Goal: Information Seeking & Learning: Check status

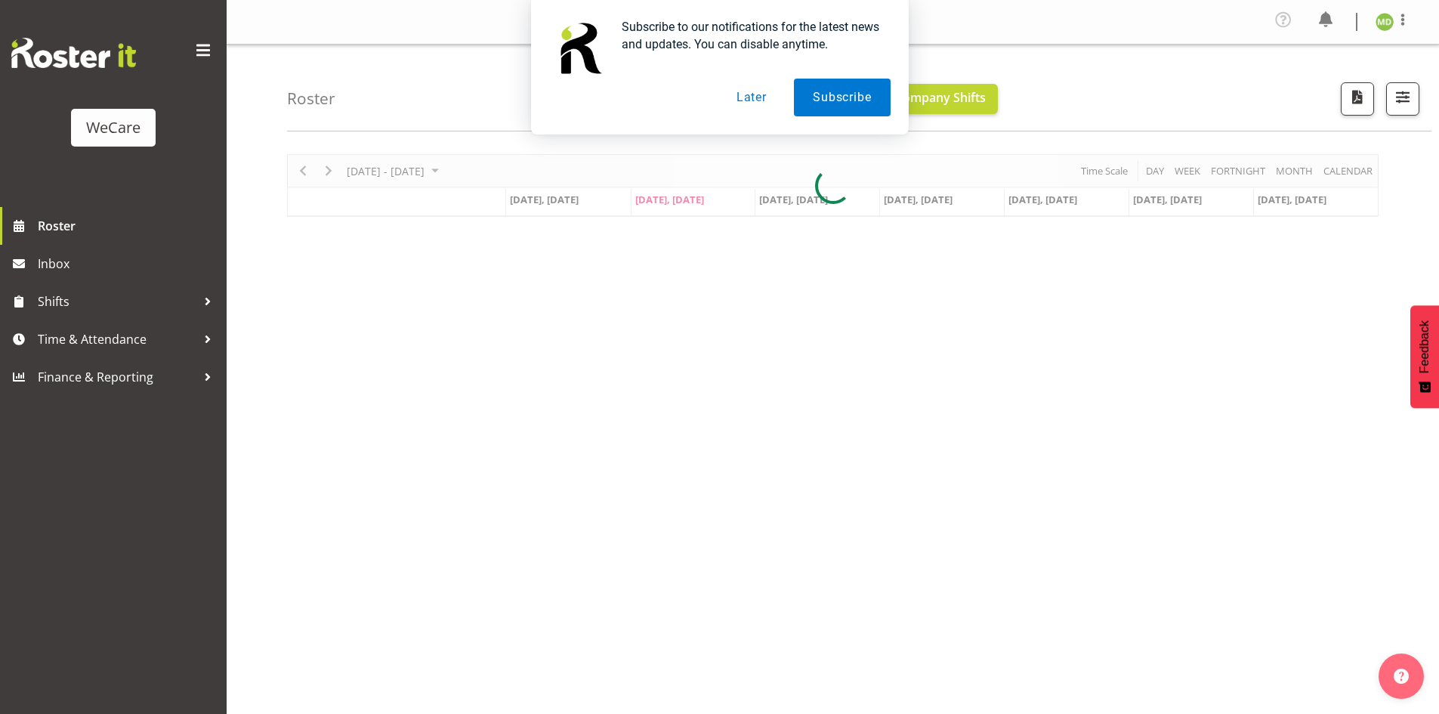
click at [763, 93] on button "Later" at bounding box center [752, 98] width 68 height 38
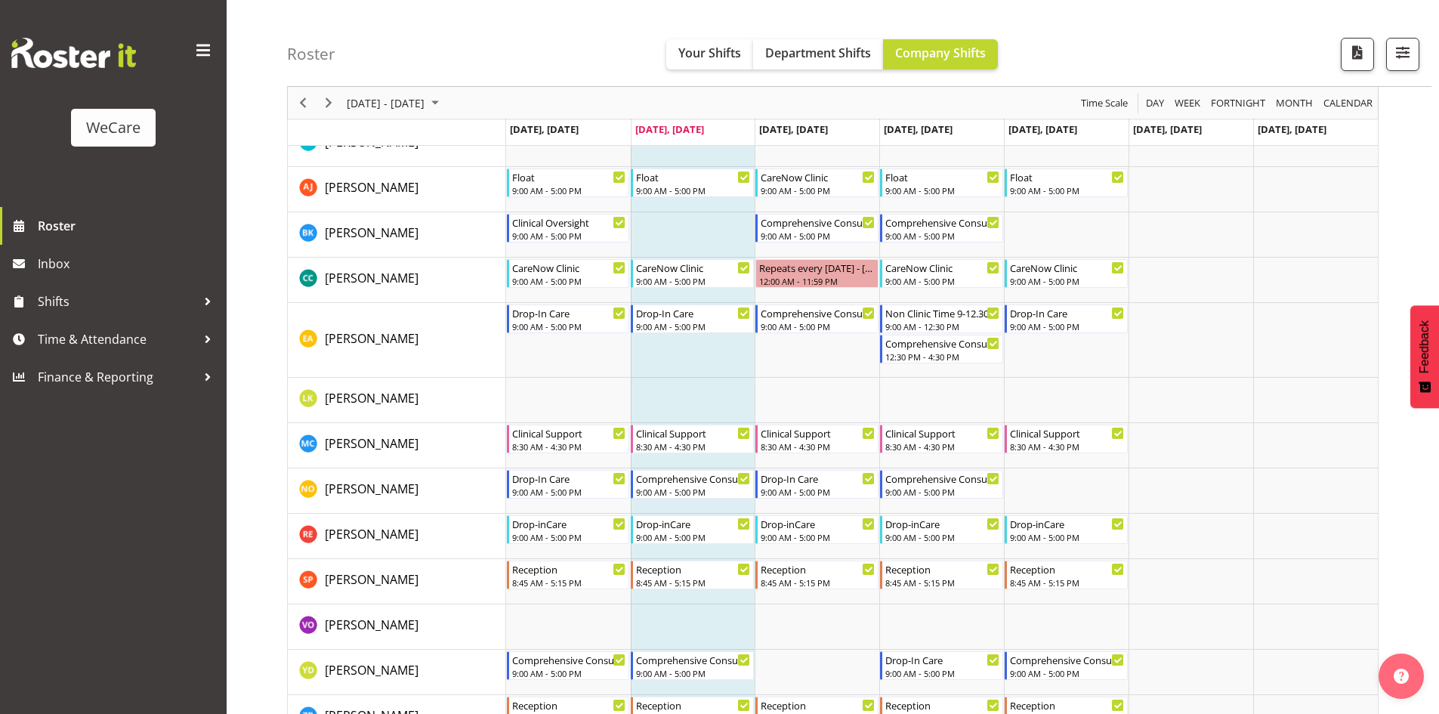
scroll to position [2871, 0]
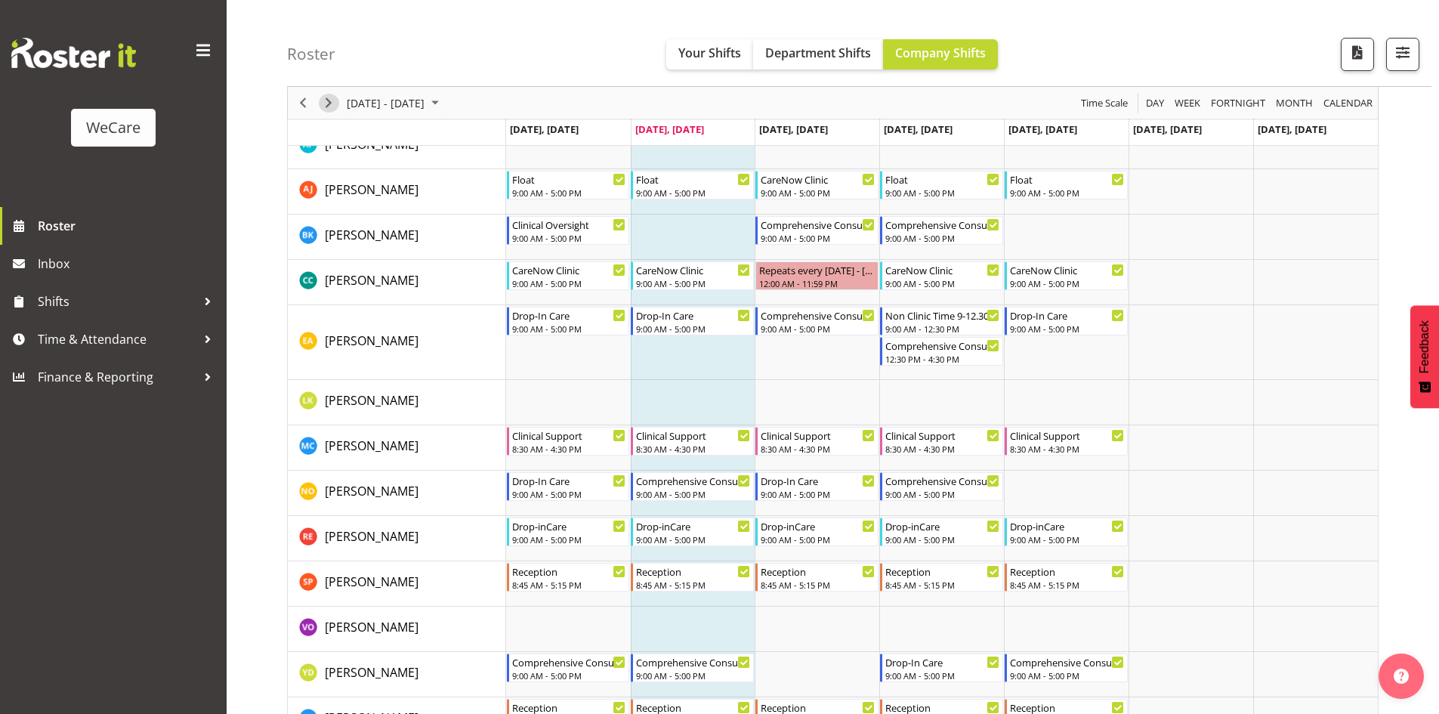
click at [323, 105] on span "Next" at bounding box center [329, 103] width 18 height 19
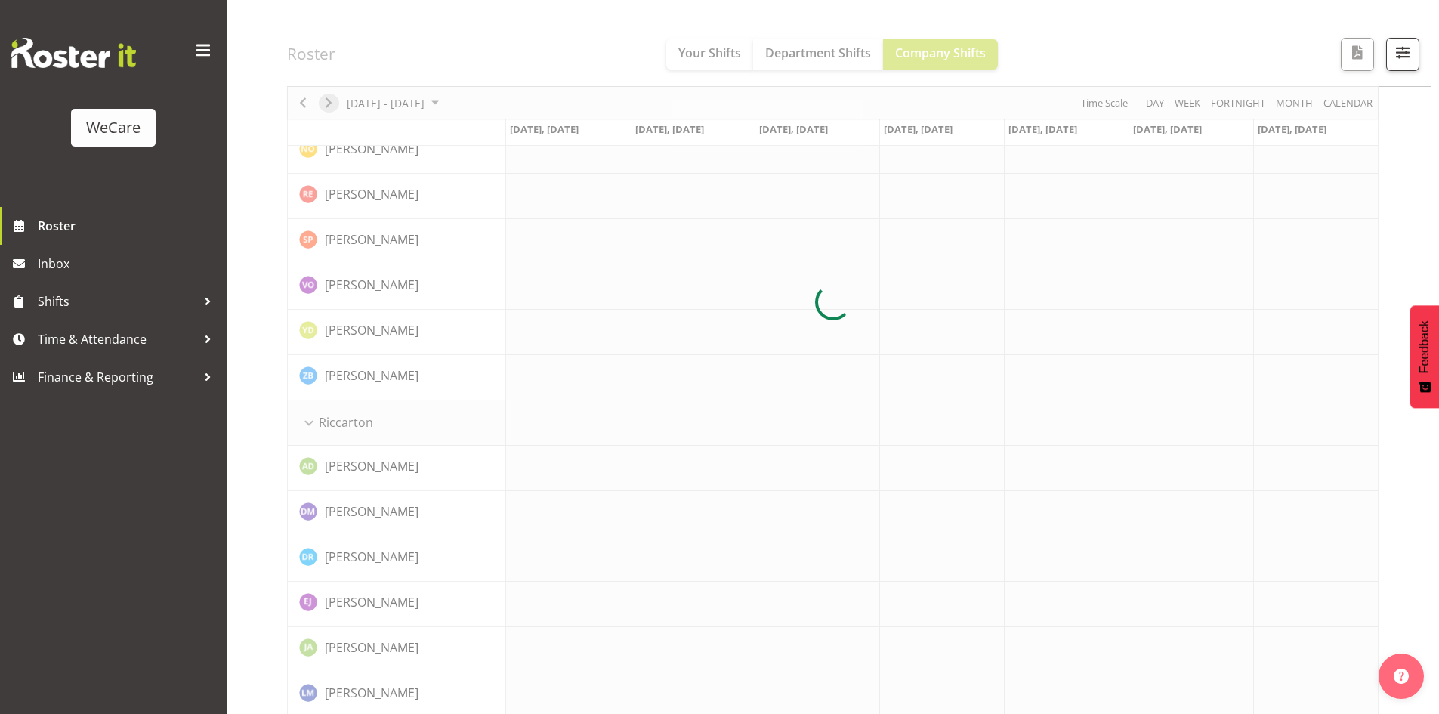
scroll to position [3098, 0]
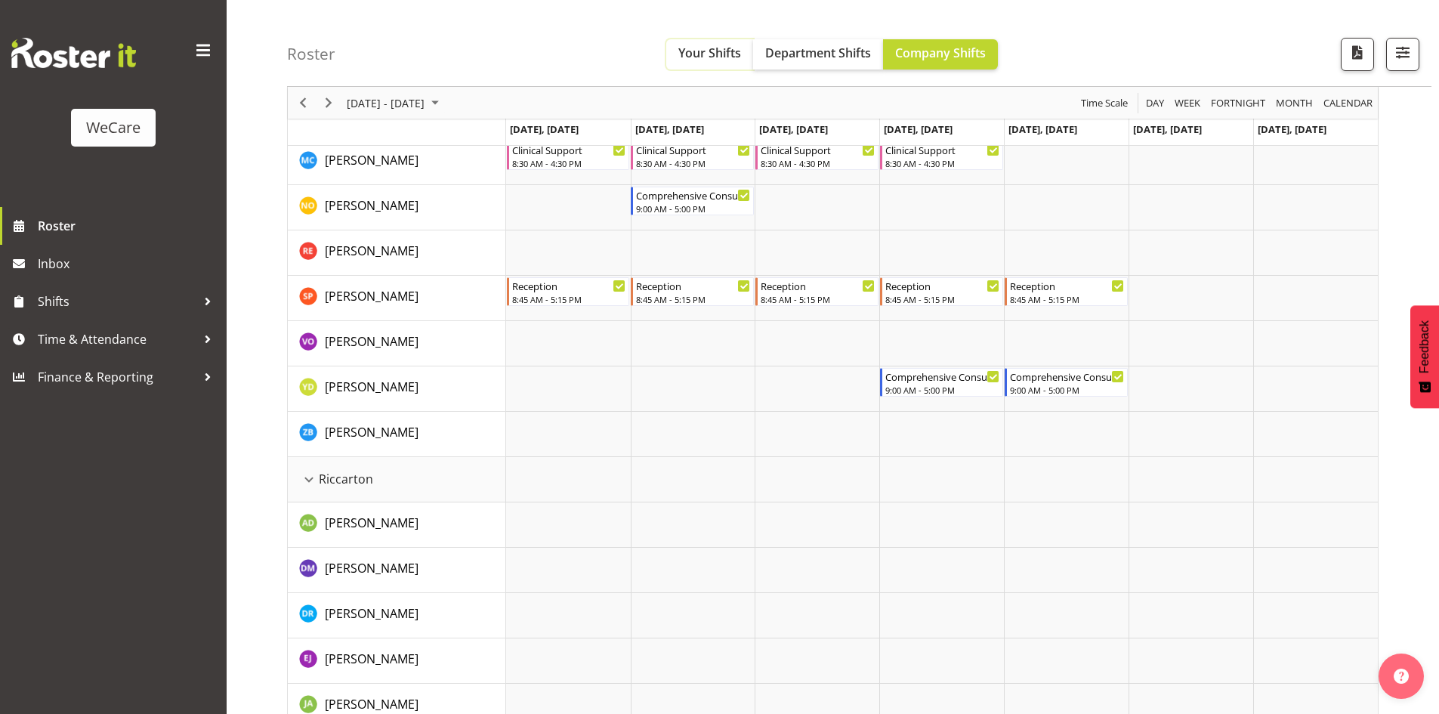
click at [701, 54] on span "Your Shifts" at bounding box center [710, 53] width 63 height 17
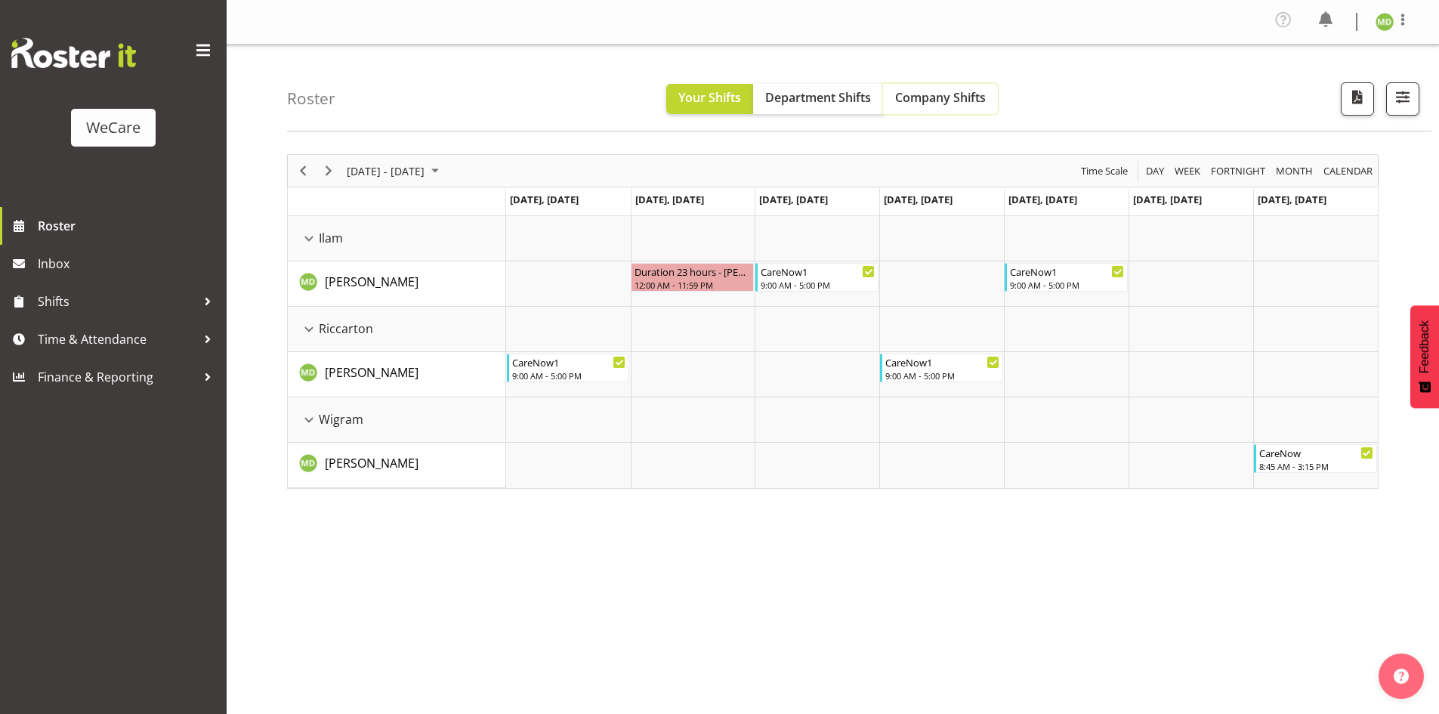
click at [920, 92] on span "Company Shifts" at bounding box center [940, 97] width 91 height 17
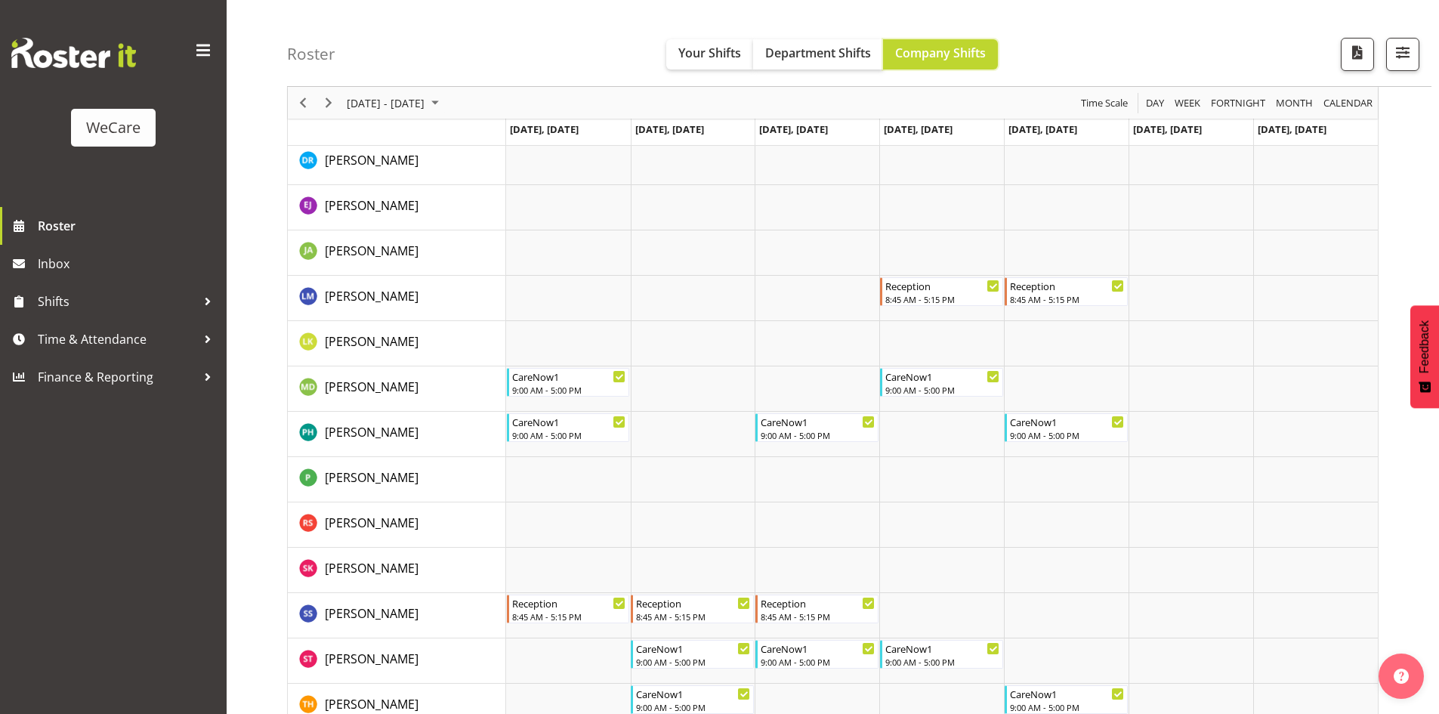
scroll to position [3476, 0]
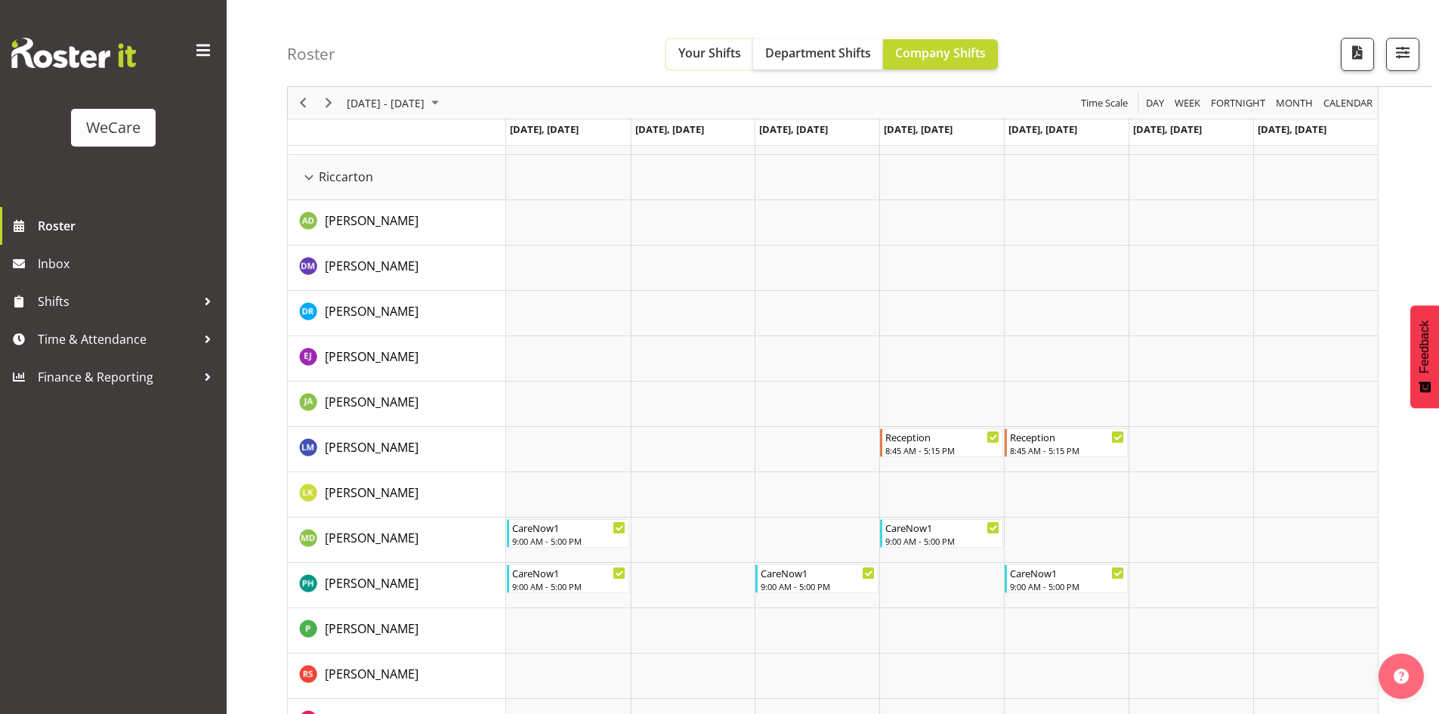
click at [722, 45] on span "Your Shifts" at bounding box center [710, 53] width 63 height 17
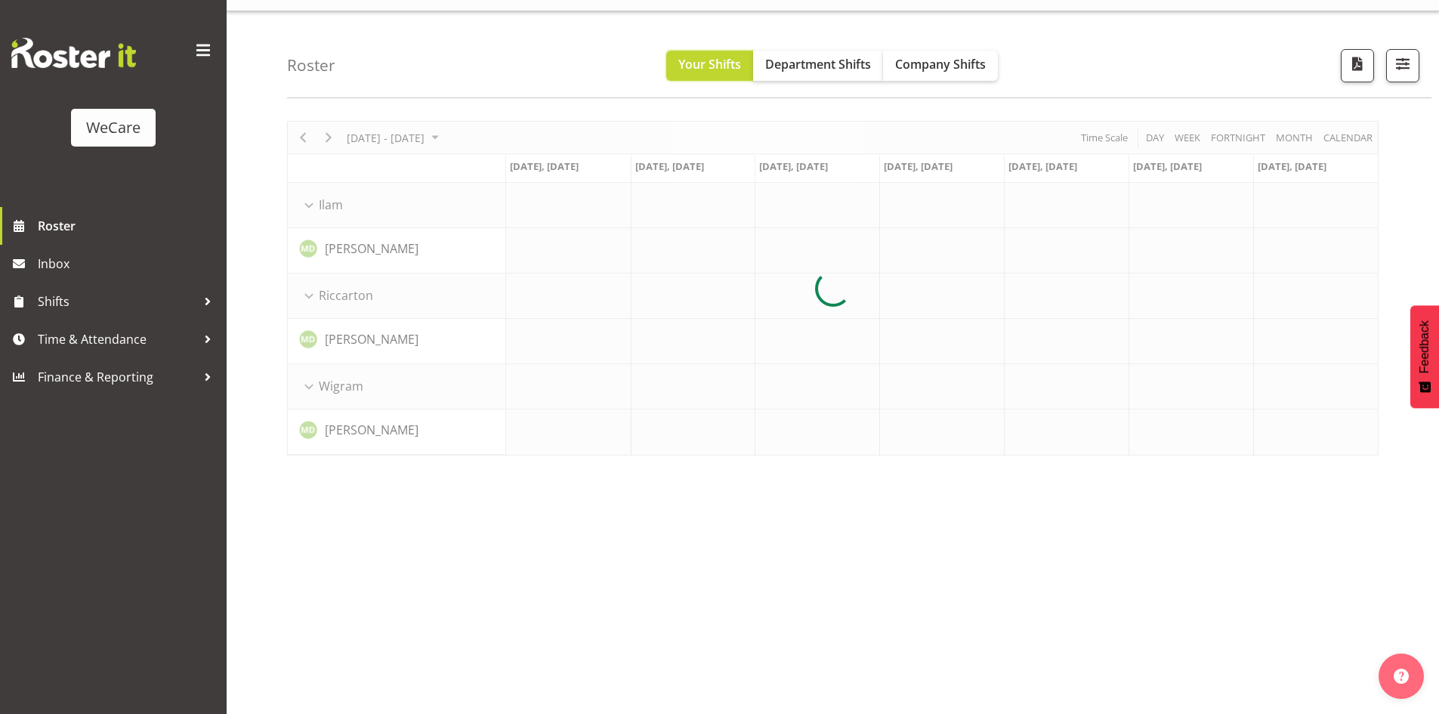
scroll to position [33, 0]
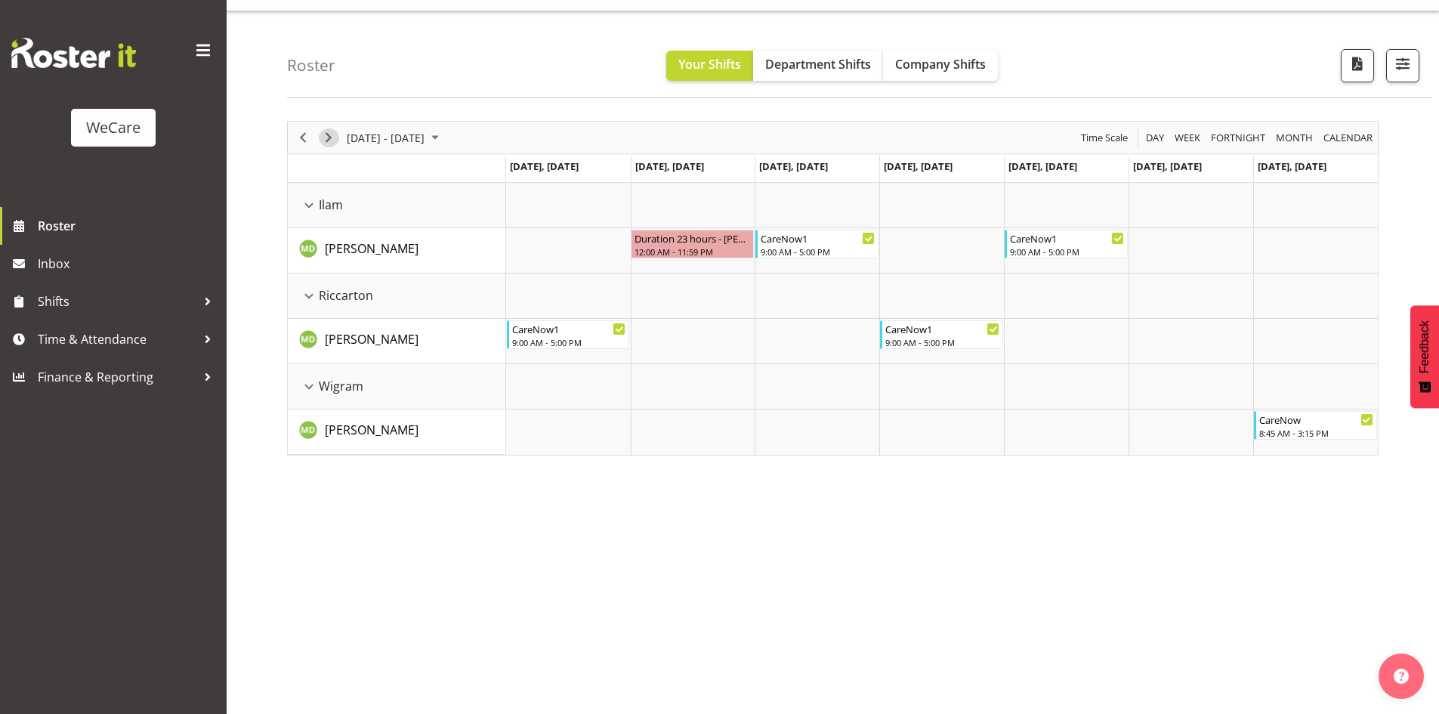
click at [326, 136] on span "Next" at bounding box center [329, 137] width 18 height 19
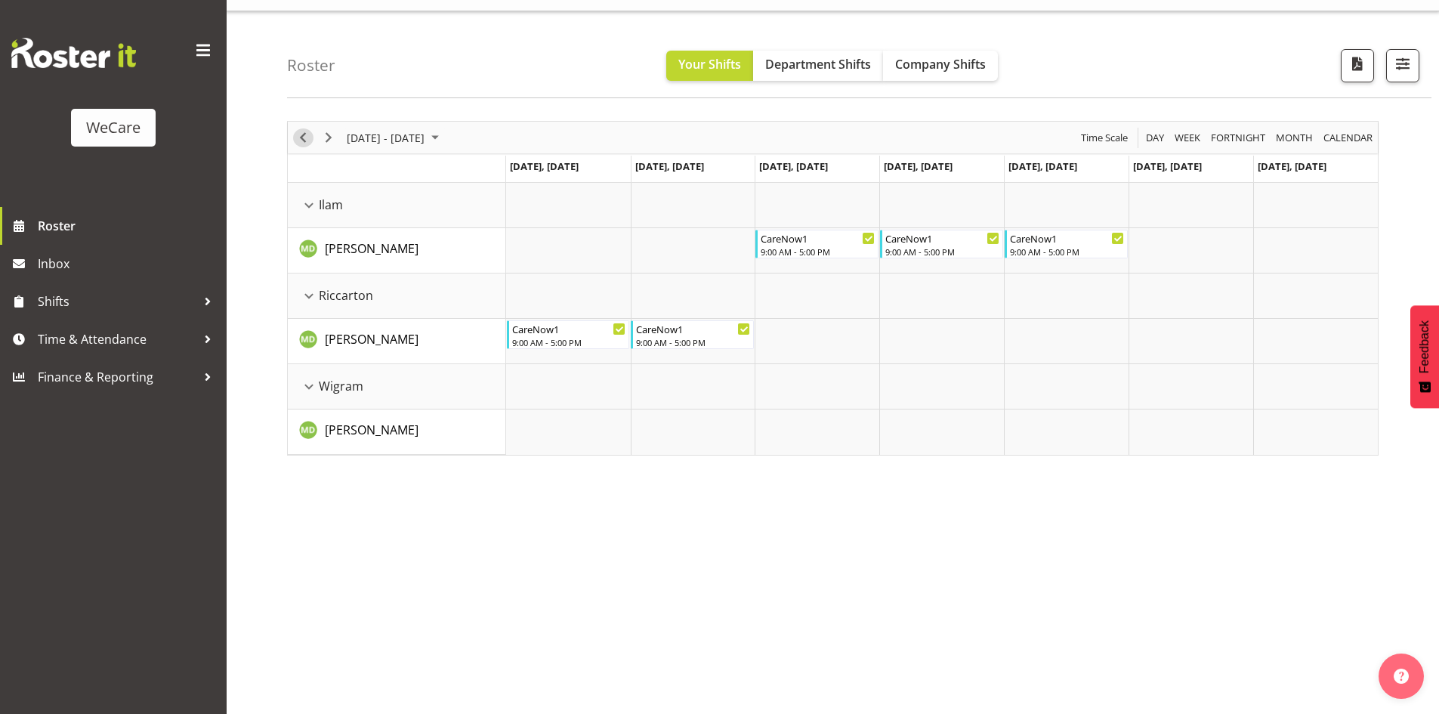
click at [303, 139] on span "Previous" at bounding box center [303, 137] width 18 height 19
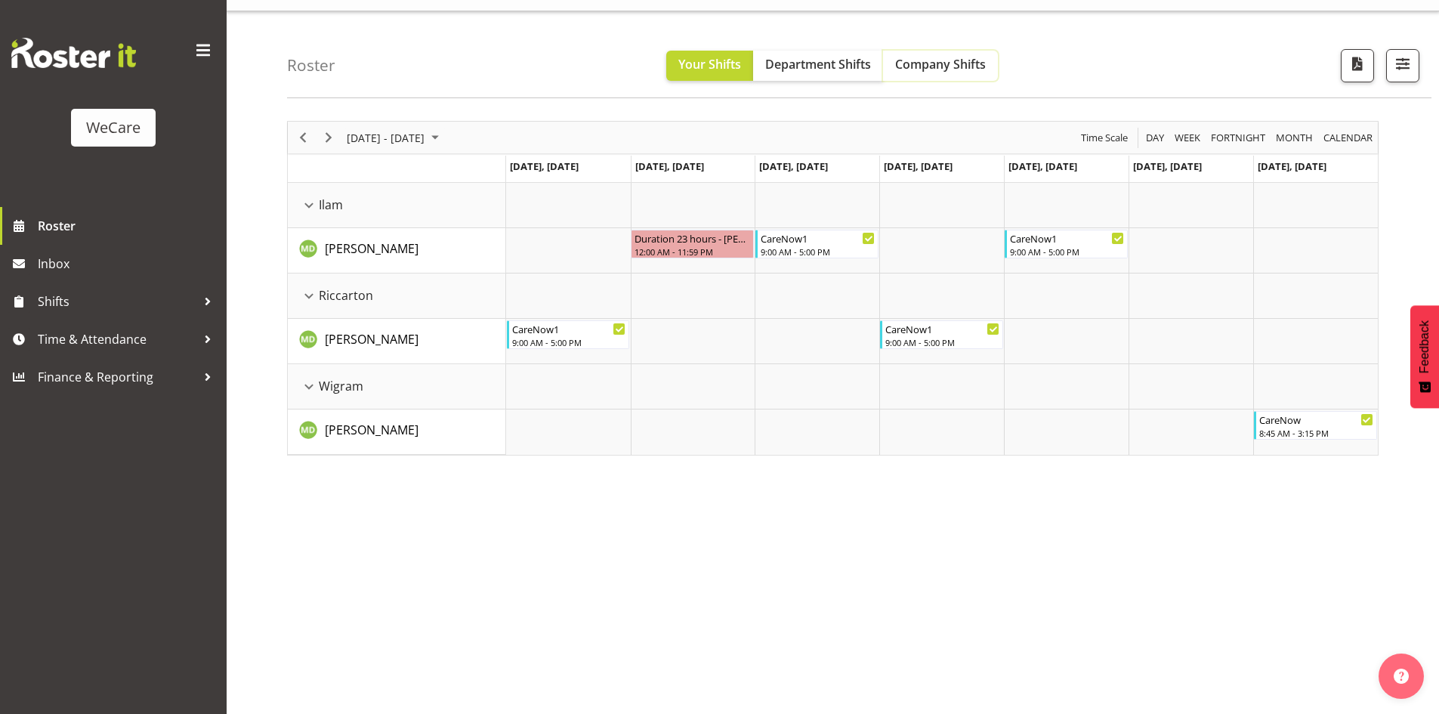
click at [908, 75] on button "Company Shifts" at bounding box center [940, 66] width 115 height 30
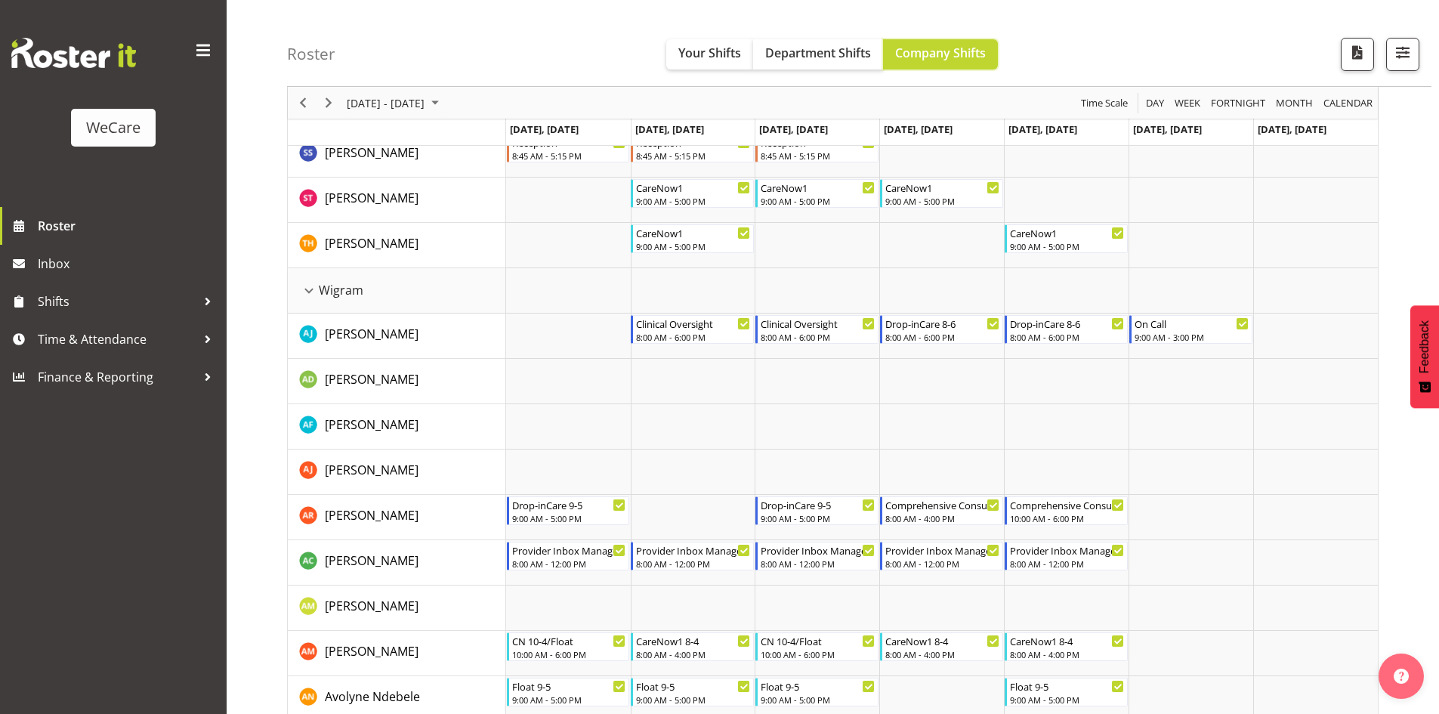
scroll to position [3894, 0]
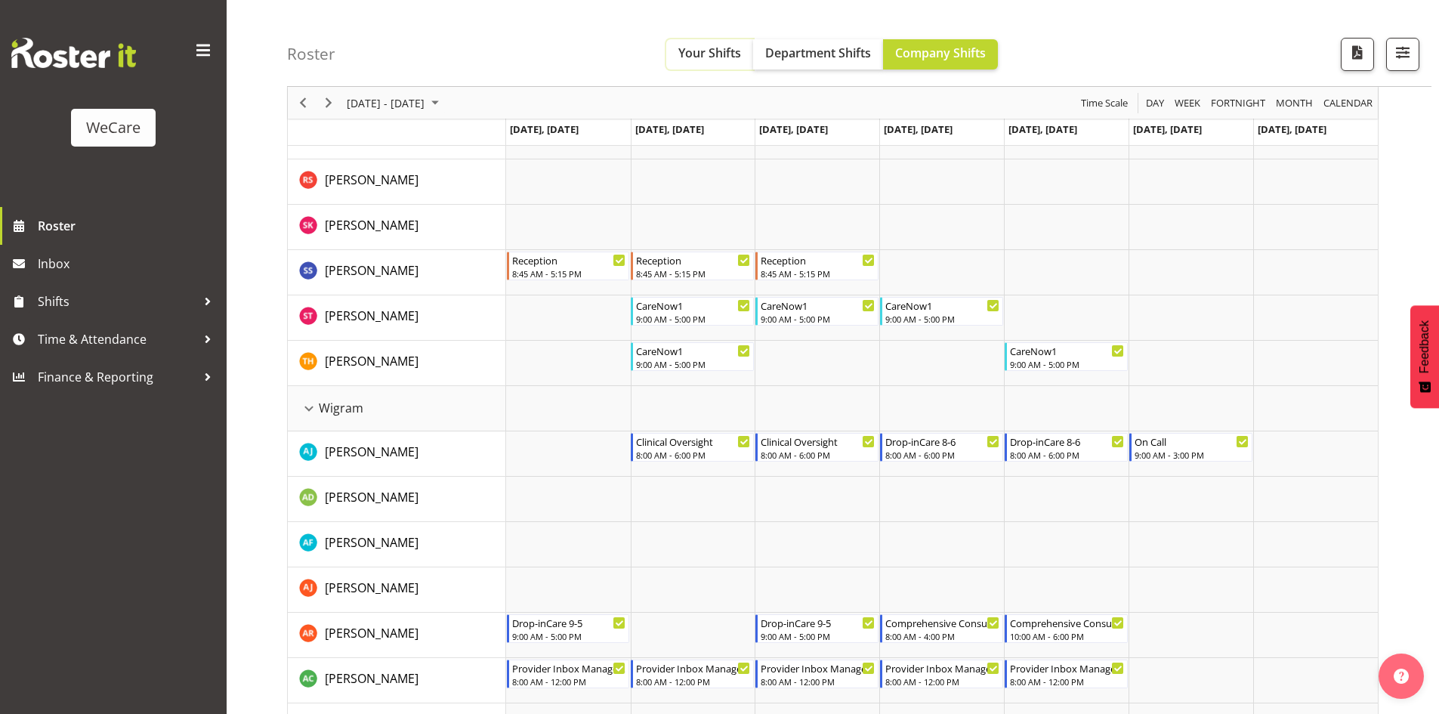
drag, startPoint x: 688, startPoint y: 52, endPoint x: 680, endPoint y: 62, distance: 12.9
click at [688, 52] on span "Your Shifts" at bounding box center [710, 53] width 63 height 17
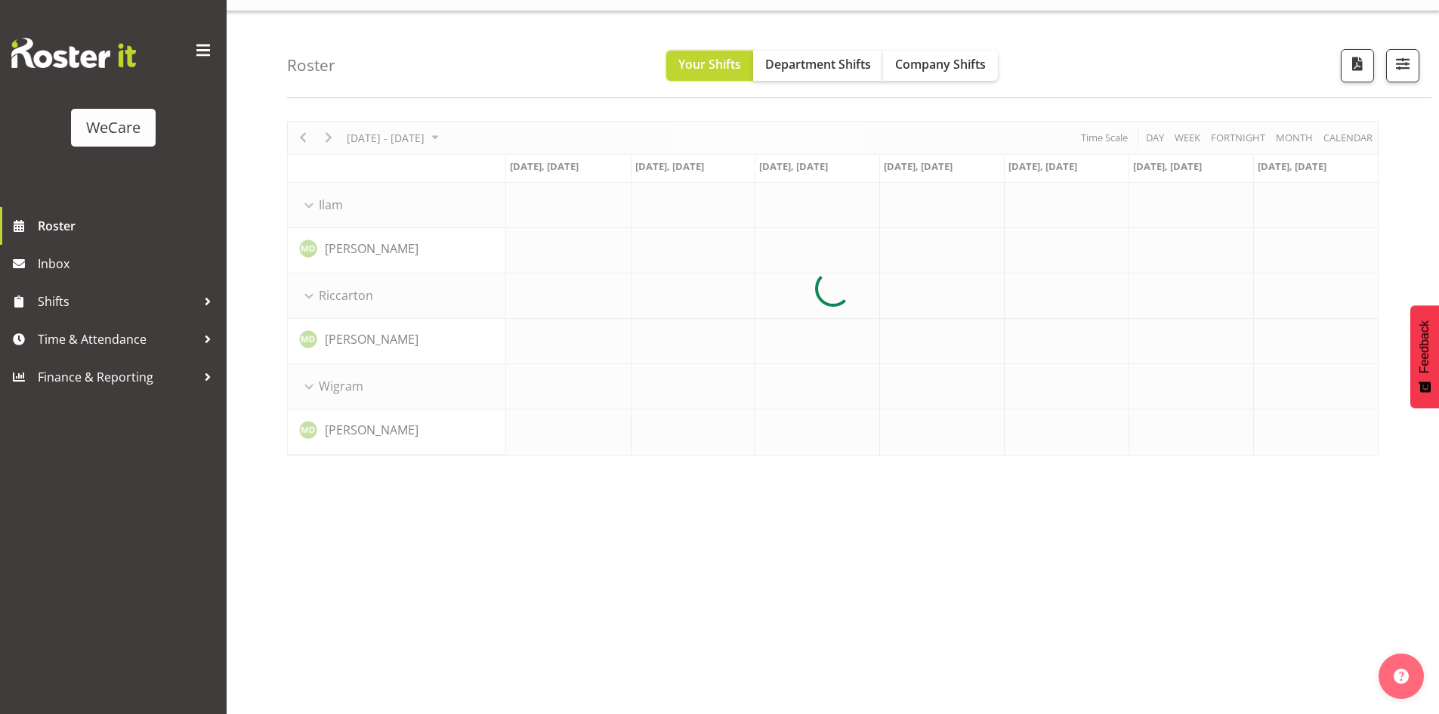
scroll to position [33, 0]
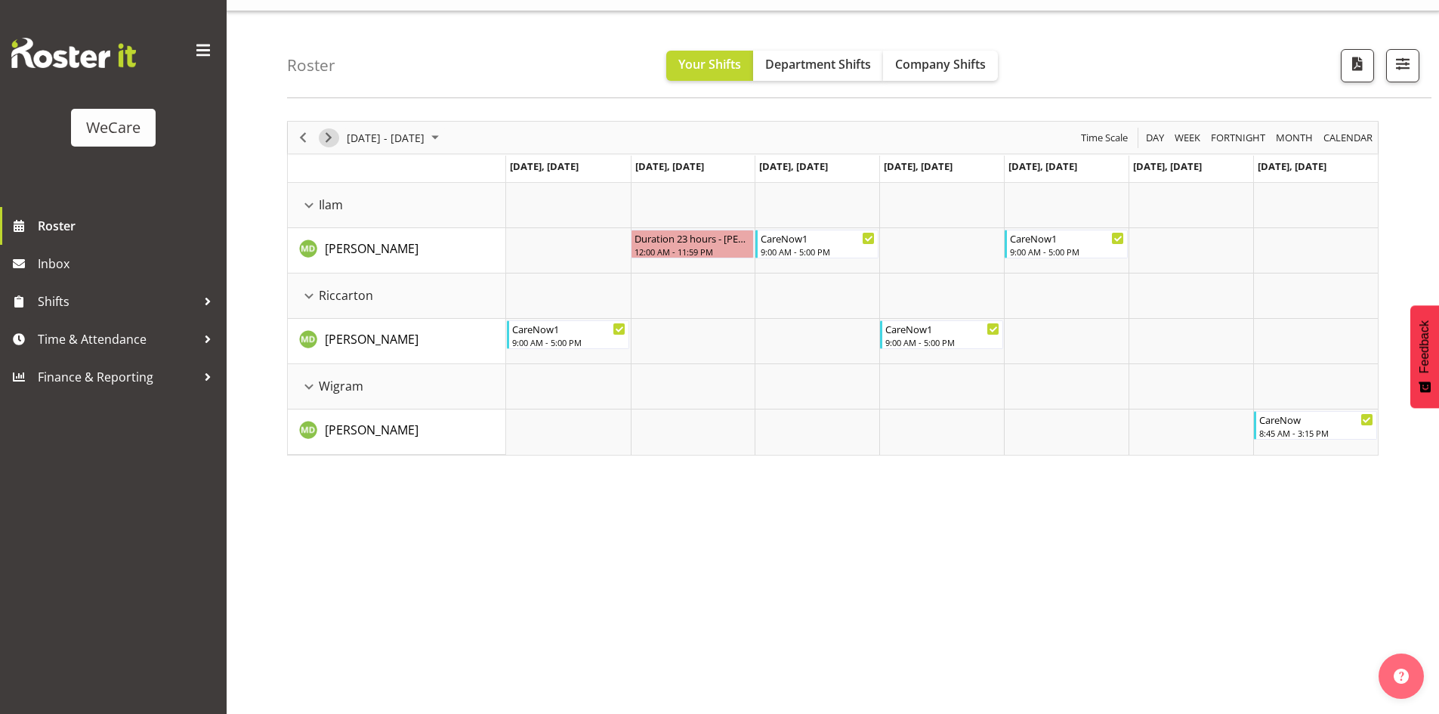
click at [332, 138] on span "Next" at bounding box center [329, 137] width 18 height 19
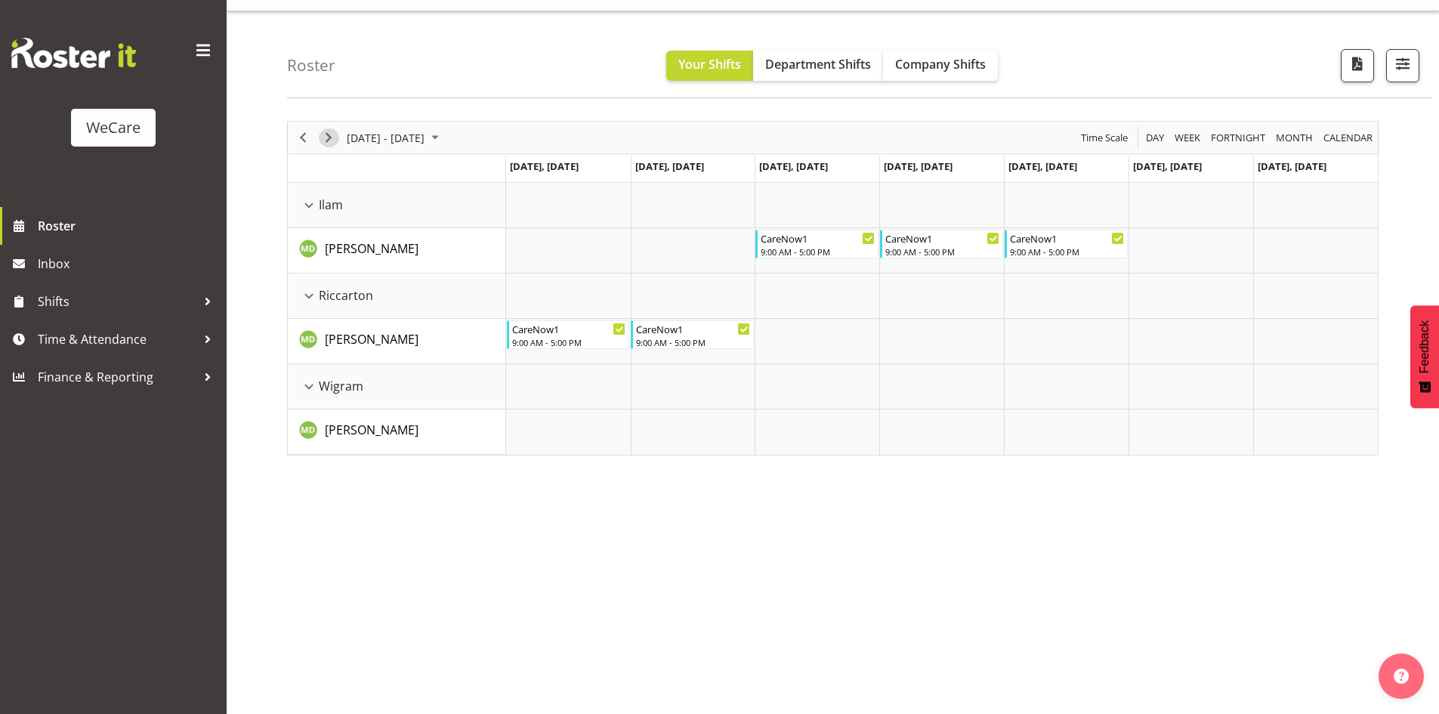
click at [333, 131] on span "Next" at bounding box center [329, 137] width 18 height 19
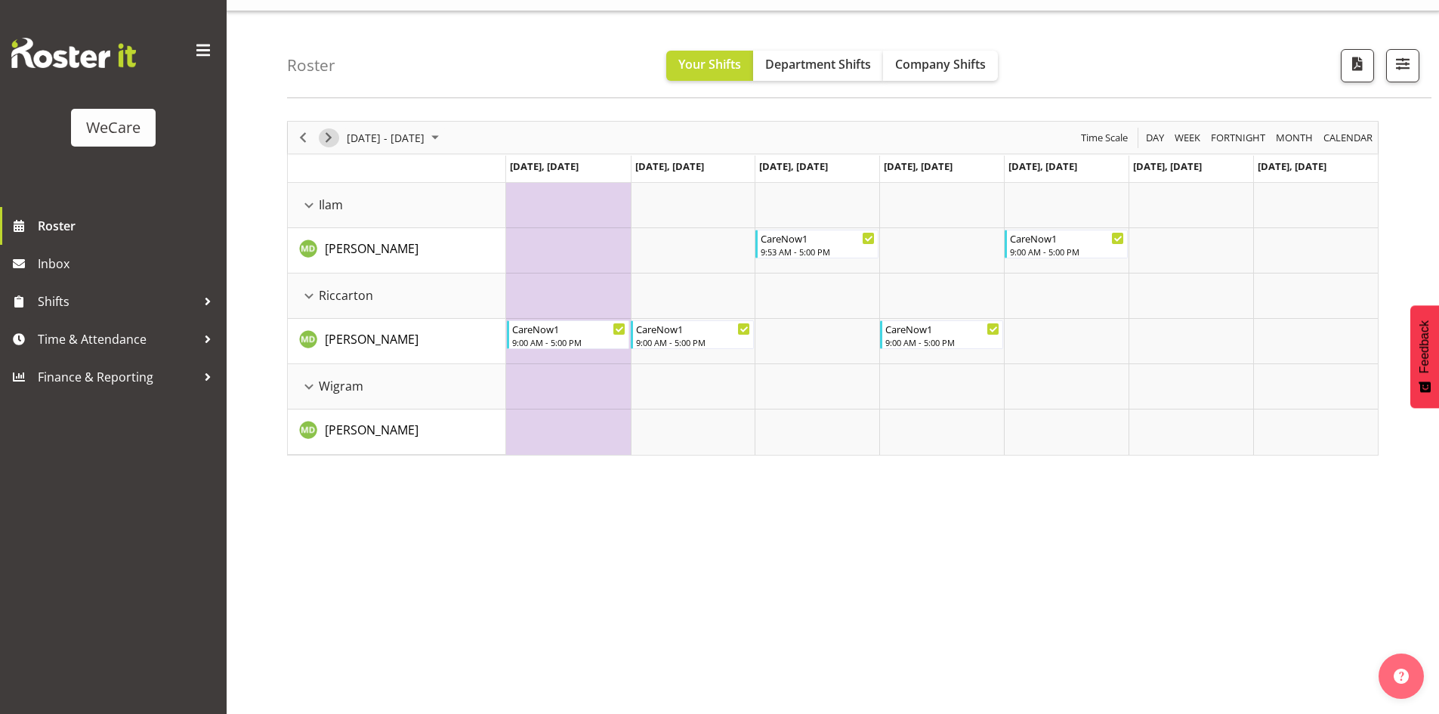
click at [329, 141] on span "Next" at bounding box center [329, 137] width 18 height 19
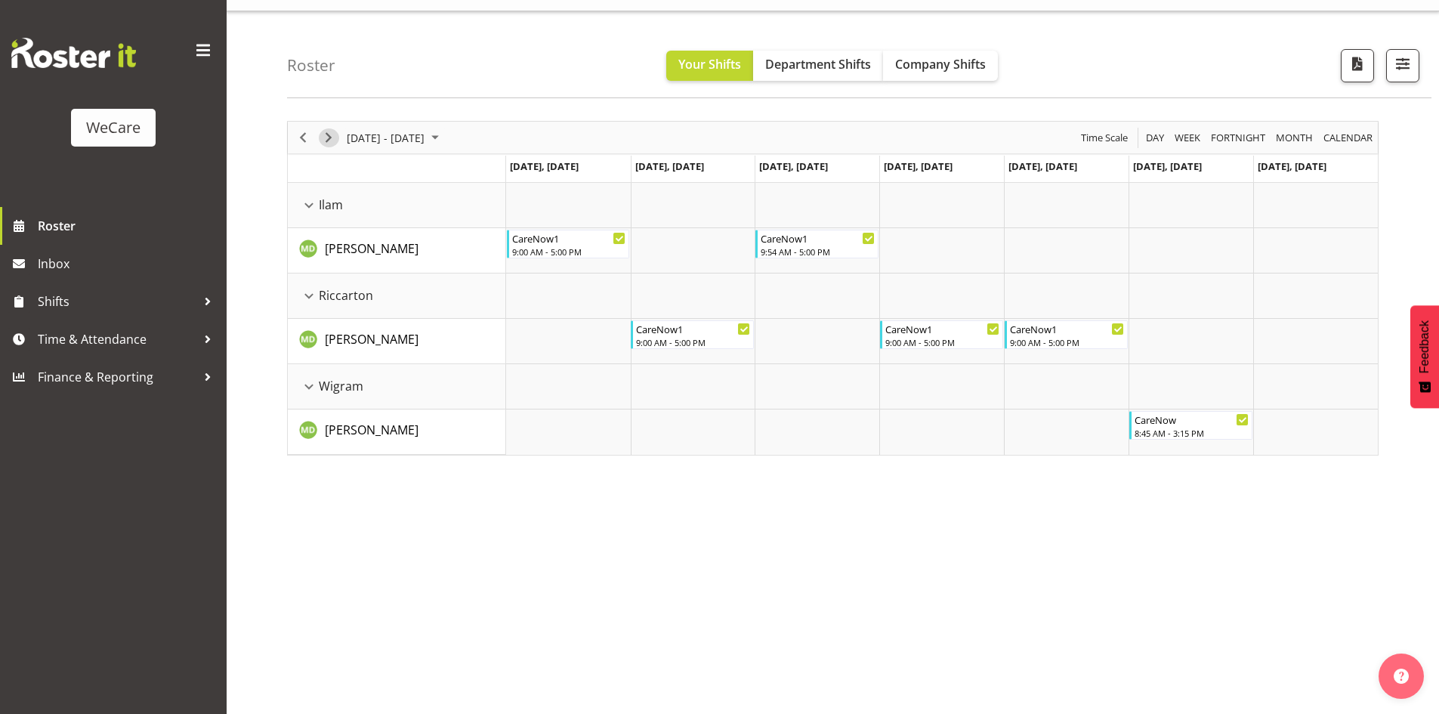
click at [323, 138] on span "Next" at bounding box center [329, 137] width 18 height 19
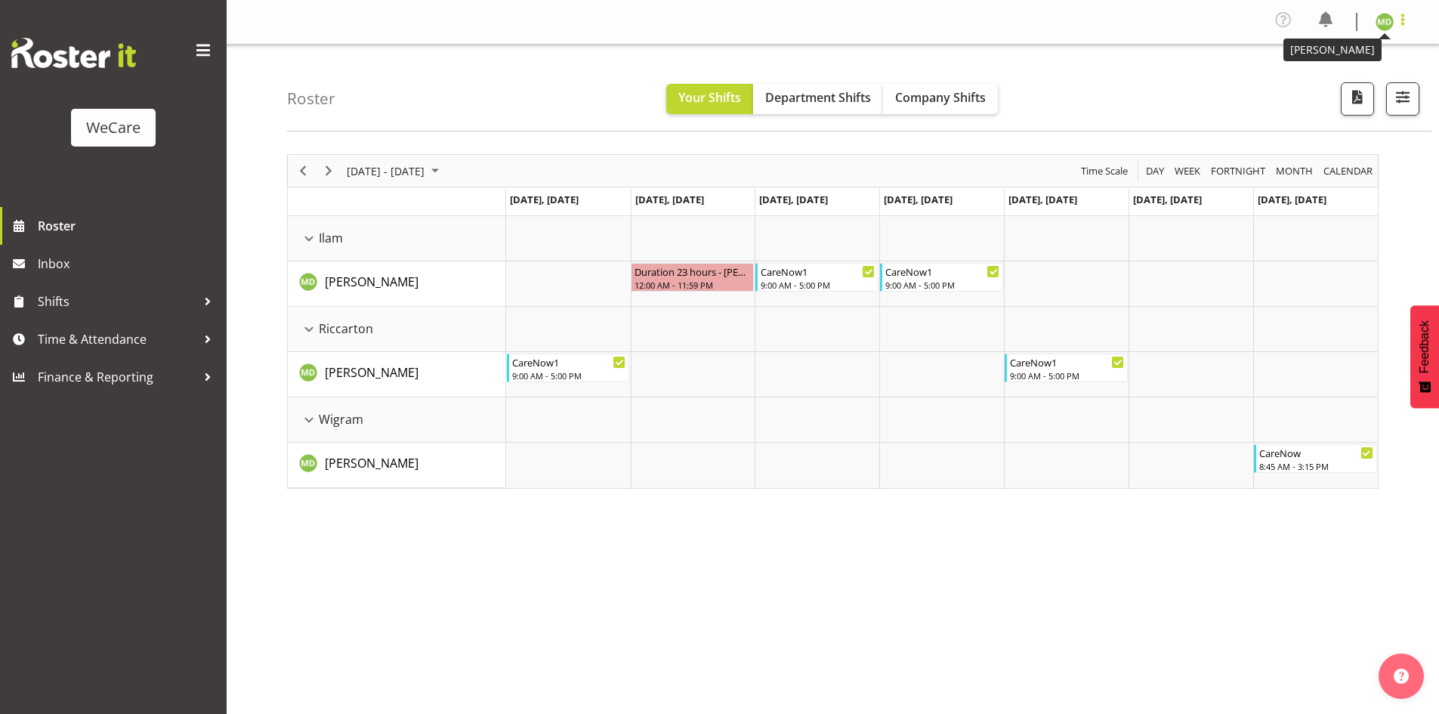
click at [1396, 26] on span at bounding box center [1403, 20] width 18 height 18
click at [1359, 91] on link "Log Out" at bounding box center [1339, 83] width 145 height 27
